Goal: Transaction & Acquisition: Purchase product/service

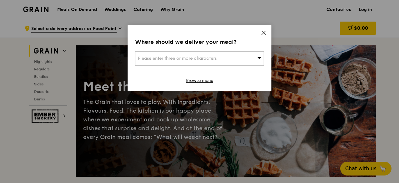
click at [262, 36] on span at bounding box center [264, 33] width 6 height 7
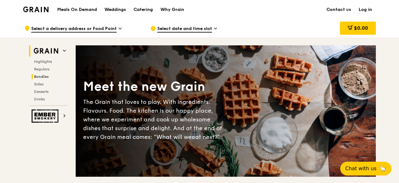
click at [43, 76] on span "Bundles" at bounding box center [41, 76] width 15 height 4
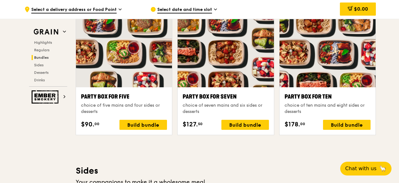
scroll to position [1378, 0]
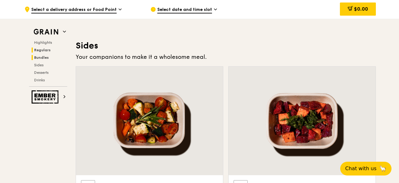
click at [44, 50] on span "Regulars" at bounding box center [42, 50] width 17 height 4
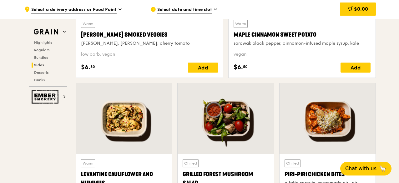
scroll to position [1569, 0]
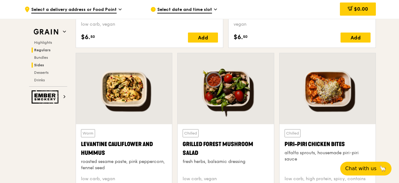
click at [54, 51] on h2 "Regulars" at bounding box center [50, 50] width 36 height 5
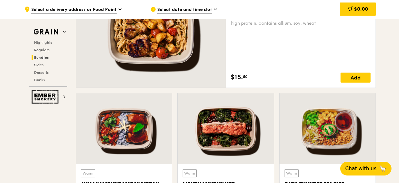
click at [45, 55] on span "Bundles" at bounding box center [41, 57] width 15 height 4
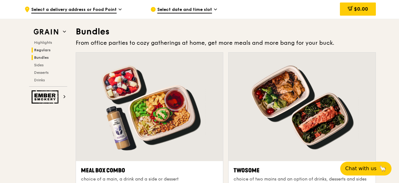
scroll to position [900, 0]
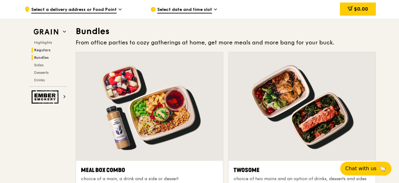
click at [45, 51] on span "Regulars" at bounding box center [42, 50] width 17 height 4
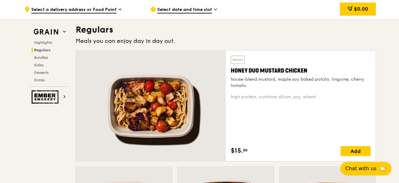
scroll to position [411, 0]
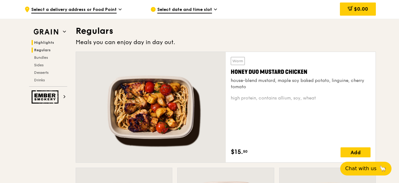
click at [46, 44] on span "Highlights" at bounding box center [44, 42] width 20 height 4
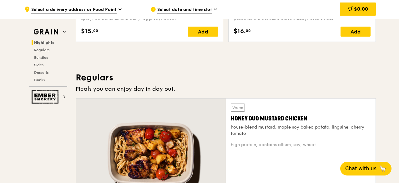
scroll to position [489, 0]
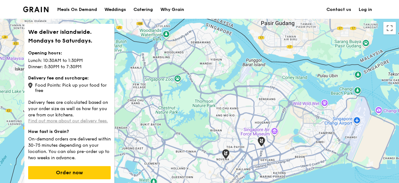
click at [80, 118] on link "Find out more about our delivery fees." at bounding box center [68, 120] width 80 height 5
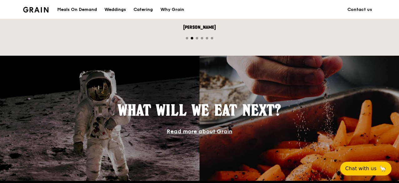
scroll to position [626, 0]
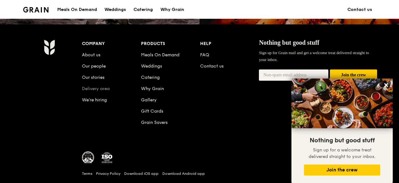
click at [103, 87] on link "Delivery area" at bounding box center [96, 88] width 28 height 5
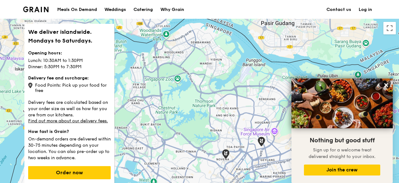
click at [30, 86] on img at bounding box center [30, 86] width 4 height 6
click at [61, 89] on div "Food Points: Pick up your food for free" at bounding box center [69, 87] width 83 height 12
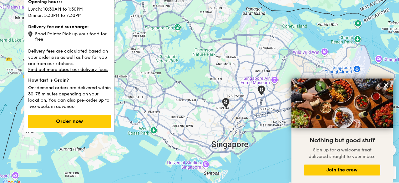
scroll to position [94, 0]
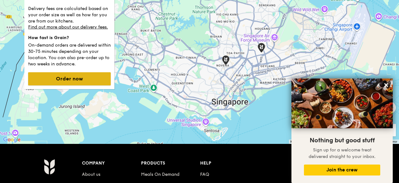
click at [62, 80] on button "Order now" at bounding box center [69, 78] width 83 height 13
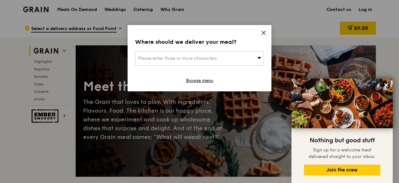
click at [163, 53] on div "Please enter three or more characters" at bounding box center [199, 58] width 129 height 14
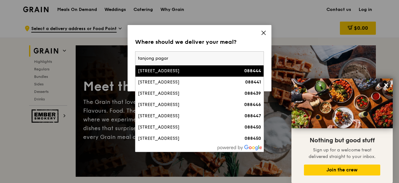
click at [159, 56] on input "tanjong pagar" at bounding box center [200, 59] width 128 height 14
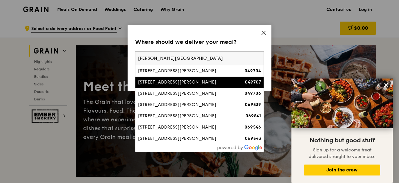
type input "cecil street"
click at [169, 84] on div "23 Cecil Street" at bounding box center [184, 82] width 93 height 6
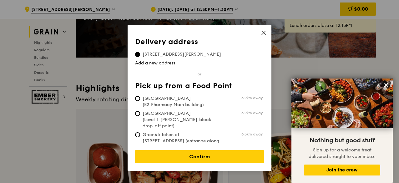
scroll to position [125, 0]
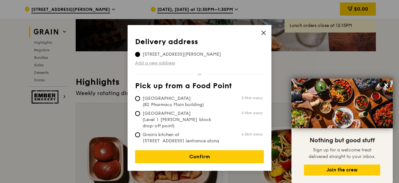
click at [155, 65] on link "Add a new address" at bounding box center [199, 63] width 129 height 6
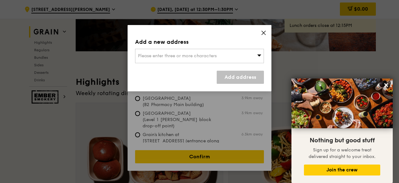
click at [155, 59] on div "Please enter three or more characters" at bounding box center [199, 56] width 129 height 14
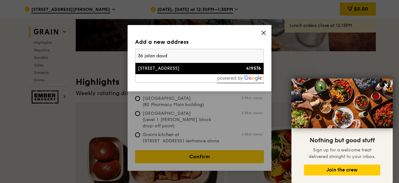
type input "36 jalan daud"
click at [158, 66] on div "36 Jalan Daud" at bounding box center [184, 68] width 93 height 6
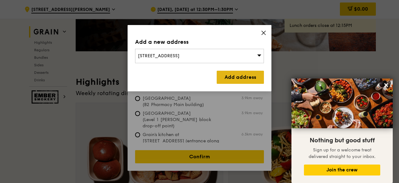
click at [229, 79] on link "Add address" at bounding box center [240, 77] width 47 height 13
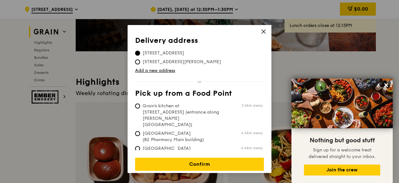
scroll to position [1, 0]
click at [263, 34] on icon at bounding box center [264, 32] width 6 height 6
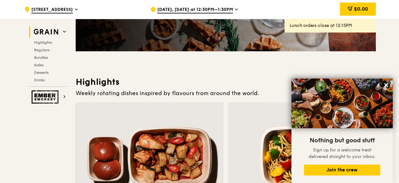
click at [205, 9] on span "Sep 13, Today at 12:30PM–1:30PM" at bounding box center [195, 10] width 76 height 7
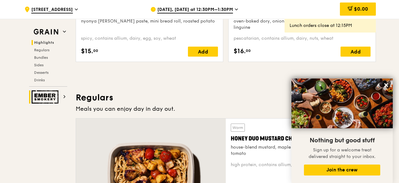
click at [40, 96] on img at bounding box center [46, 96] width 29 height 13
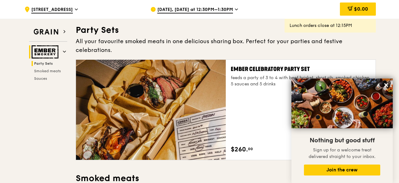
scroll to position [20, 0]
